Goal: Information Seeking & Learning: Learn about a topic

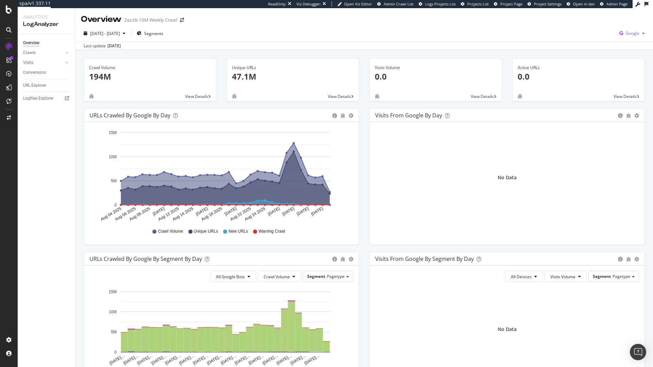
click at [631, 34] on span "Google" at bounding box center [633, 33] width 14 height 6
click at [594, 53] on span "Other AI Bots" at bounding box center [593, 52] width 25 height 6
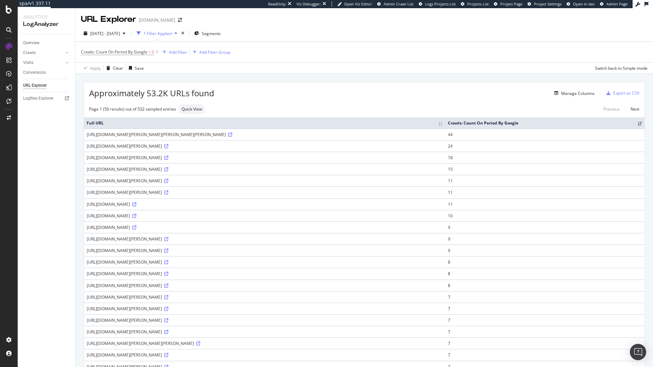
scroll to position [118, 0]
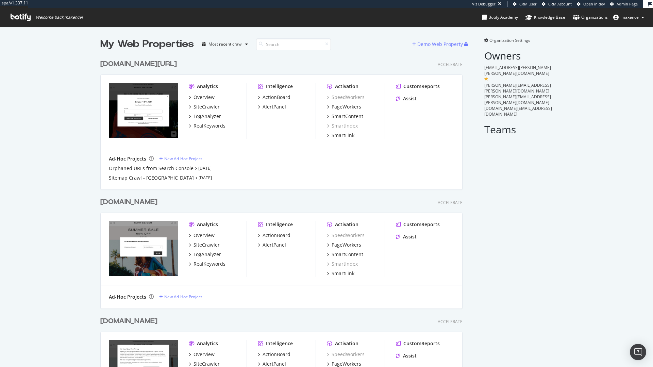
scroll to position [371, 363]
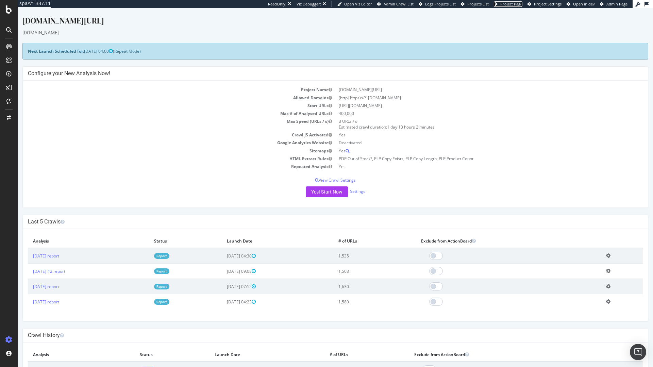
click at [508, 5] on span "Project Page" at bounding box center [512, 3] width 22 height 5
click at [514, 5] on span "Project Page" at bounding box center [512, 3] width 22 height 5
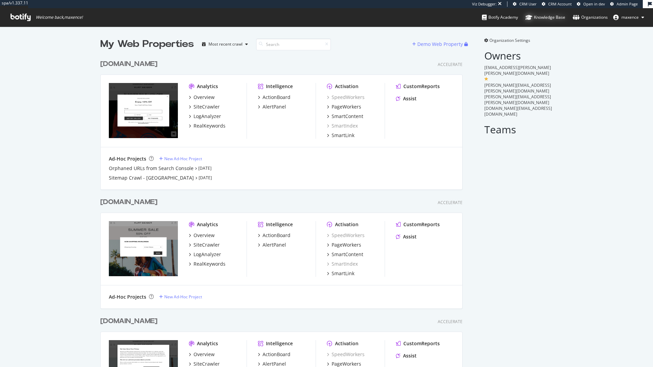
scroll to position [371, 363]
drag, startPoint x: 549, startPoint y: 72, endPoint x: 480, endPoint y: 75, distance: 69.1
click at [480, 75] on div "My Web Properties Most recent crawl Demo Web Property www.kurtgeiger.us Acceler…" at bounding box center [326, 233] width 653 height 412
copy span "elizabeth.bradford@kurtgeiger.com"
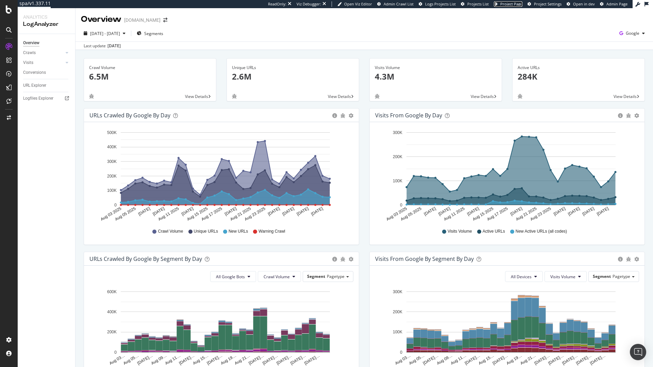
click at [508, 2] on span "Project Page" at bounding box center [512, 3] width 22 height 5
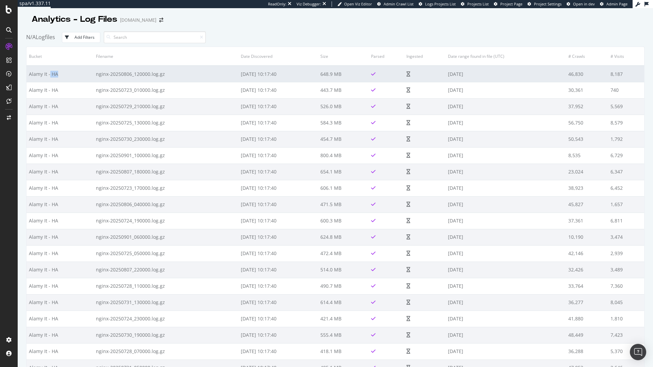
click at [49, 77] on td "Alamy It - HA" at bounding box center [60, 74] width 67 height 16
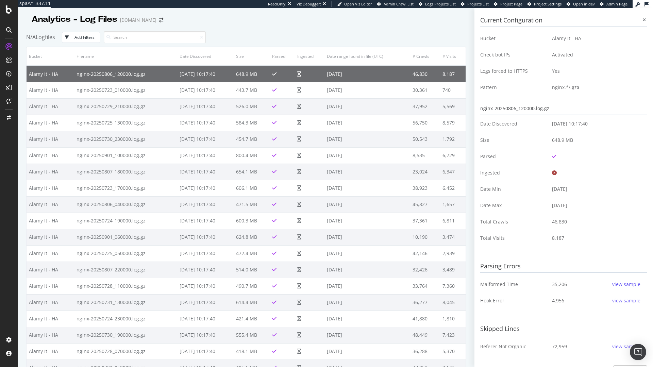
click at [135, 75] on td "nginx-20250806_120000.log.gz" at bounding box center [125, 74] width 103 height 16
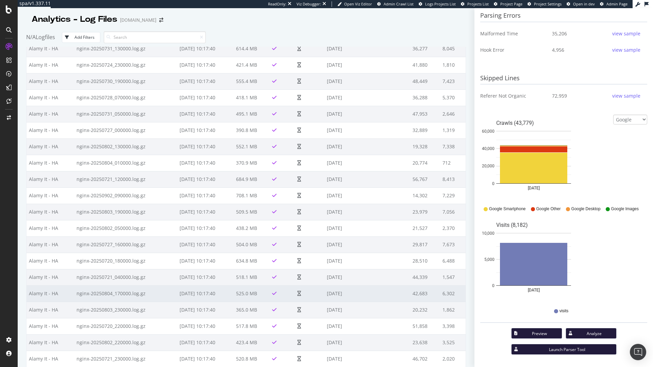
scroll to position [359, 0]
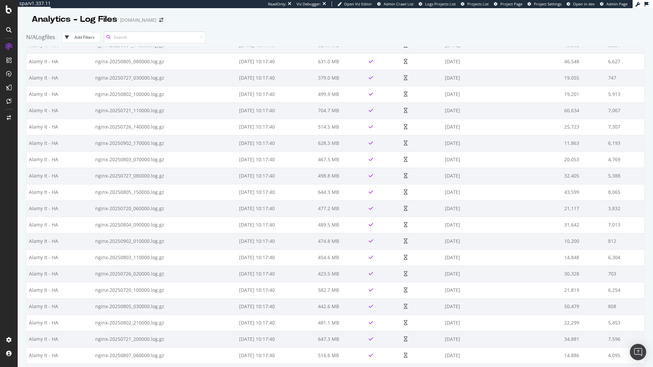
scroll to position [5481, 0]
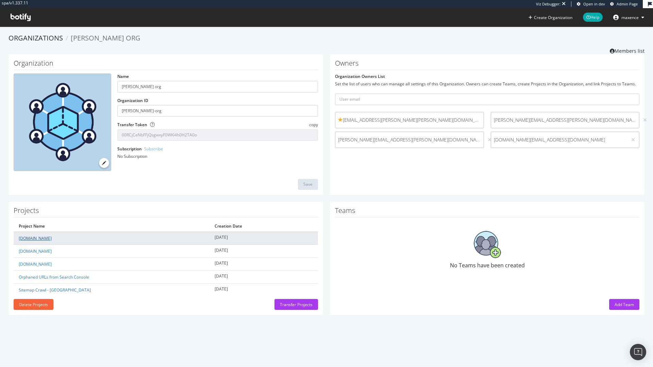
click at [47, 239] on link "[DOMAIN_NAME]" at bounding box center [35, 239] width 33 height 6
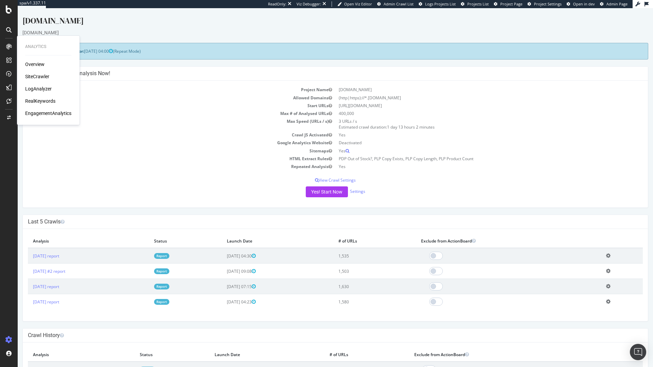
click at [46, 91] on div "LogAnalyzer" at bounding box center [38, 88] width 27 height 7
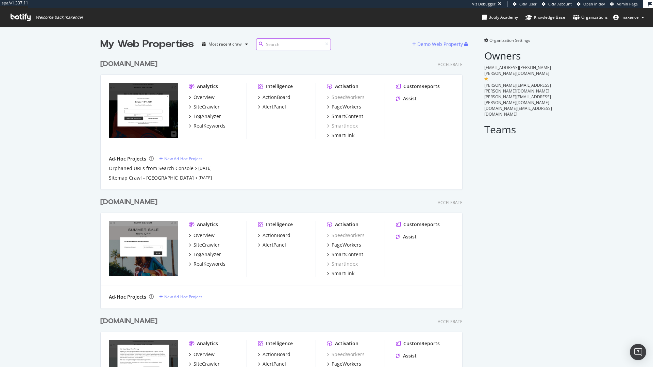
scroll to position [371, 363]
click at [124, 205] on div "kurtgeiger.mx" at bounding box center [128, 202] width 57 height 10
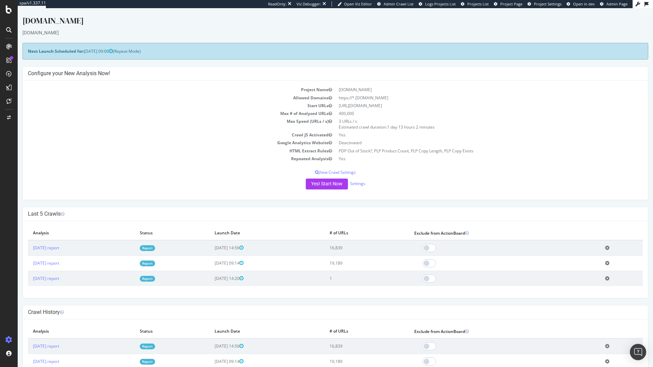
click at [518, 5] on span "Project Page" at bounding box center [512, 3] width 22 height 5
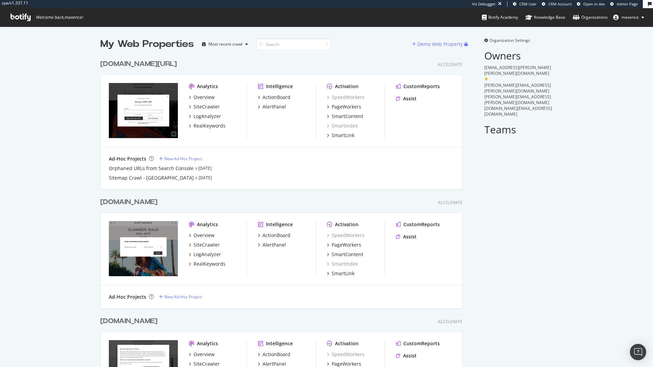
scroll to position [362, 643]
click at [145, 66] on div "www.kurtgeiger.us/" at bounding box center [138, 64] width 77 height 10
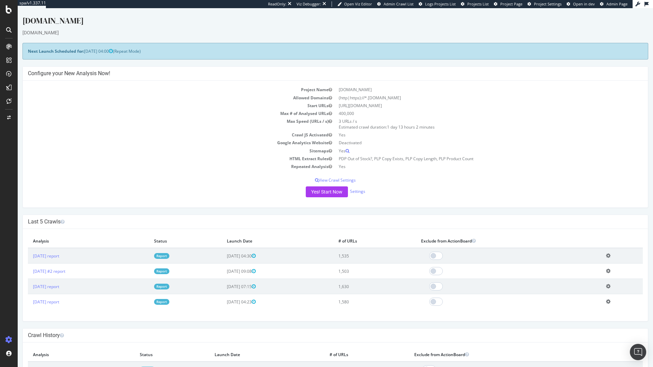
click at [504, 6] on span "Project Page" at bounding box center [512, 3] width 22 height 5
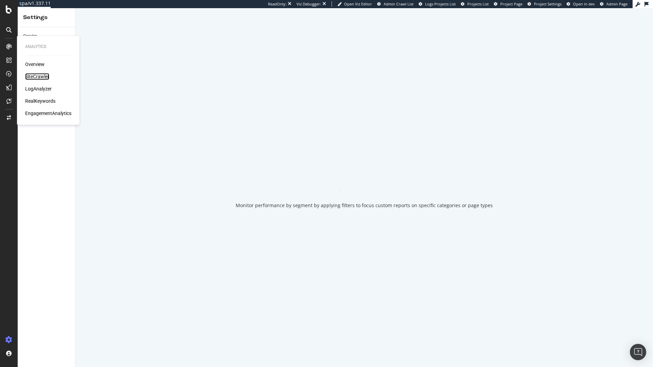
click at [34, 76] on div "SiteCrawler" at bounding box center [37, 76] width 24 height 7
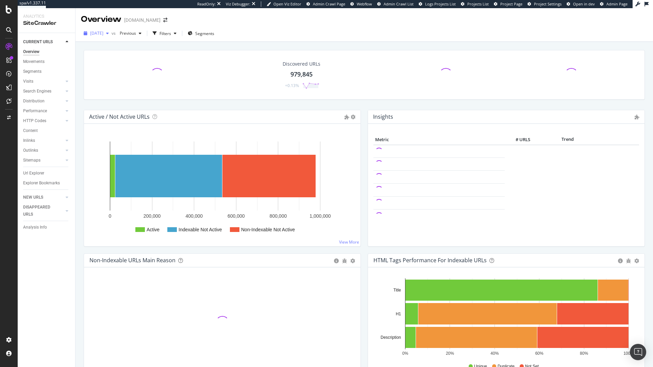
click at [95, 32] on span "2025 Aug. 28th" at bounding box center [96, 33] width 13 height 6
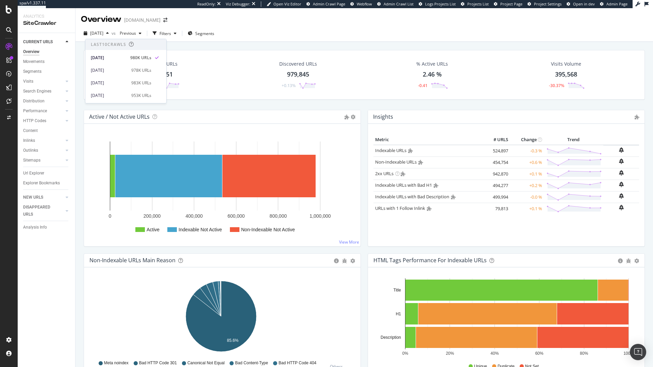
click at [325, 34] on div "2025 Aug. 28th vs Previous Filters Segments" at bounding box center [365, 35] width 578 height 14
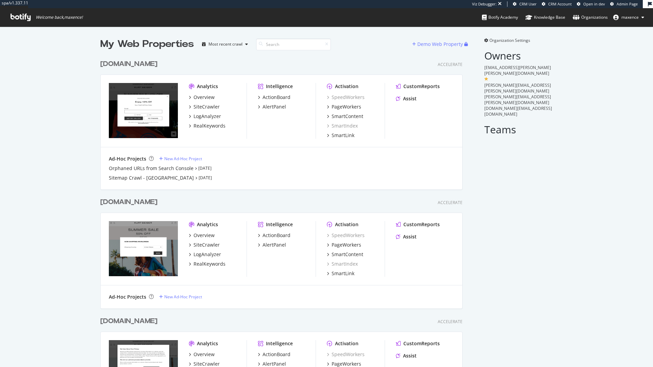
scroll to position [371, 363]
click at [118, 201] on div "kurtgeiger.mx" at bounding box center [128, 202] width 57 height 10
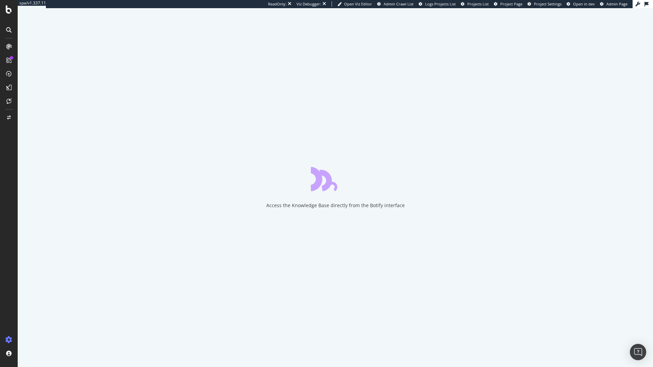
click at [508, 5] on span "Project Page" at bounding box center [512, 3] width 22 height 5
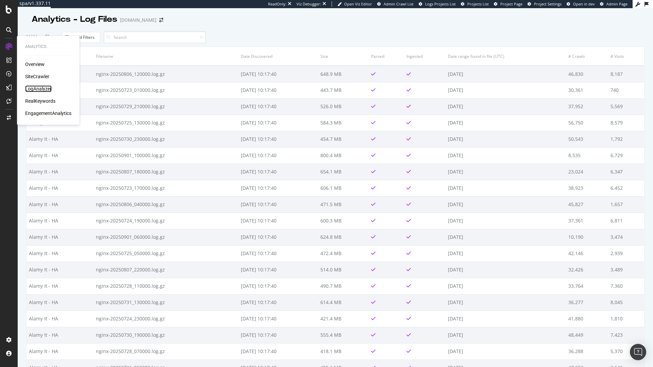
click at [43, 87] on div "LogAnalyzer" at bounding box center [38, 88] width 27 height 7
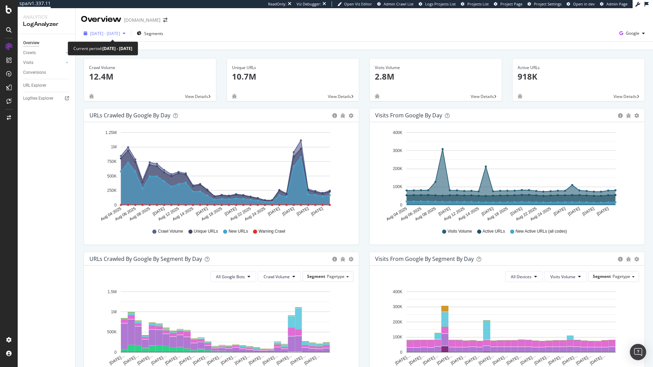
click at [112, 32] on span "2025 Aug. 4th - Sep. 2nd" at bounding box center [105, 34] width 30 height 6
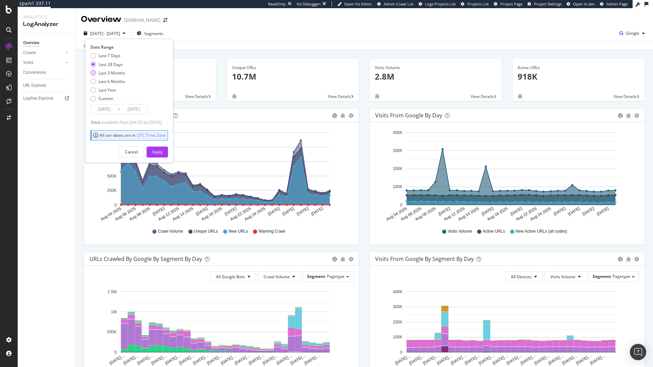
click at [111, 75] on div "Last 3 Months" at bounding box center [112, 73] width 27 height 6
type input "2025/06/03"
click at [163, 151] on div "Apply" at bounding box center [157, 152] width 11 height 6
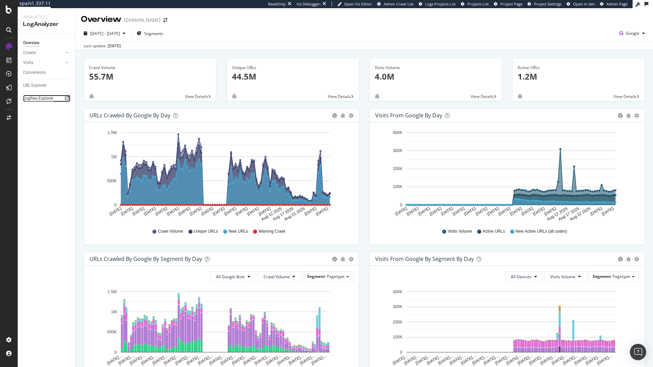
click at [28, 101] on div "Logfiles Explorer" at bounding box center [38, 98] width 30 height 7
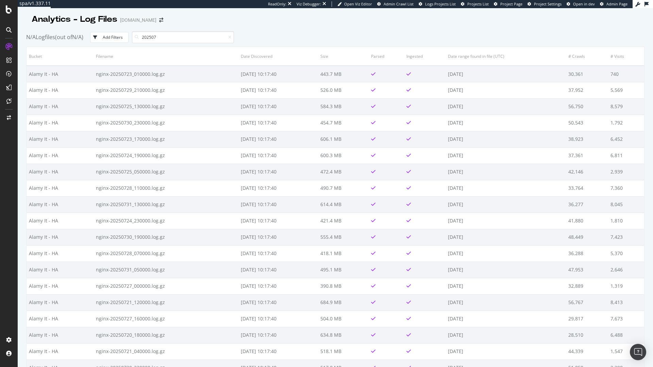
type input "202507"
